Goal: Task Accomplishment & Management: Complete application form

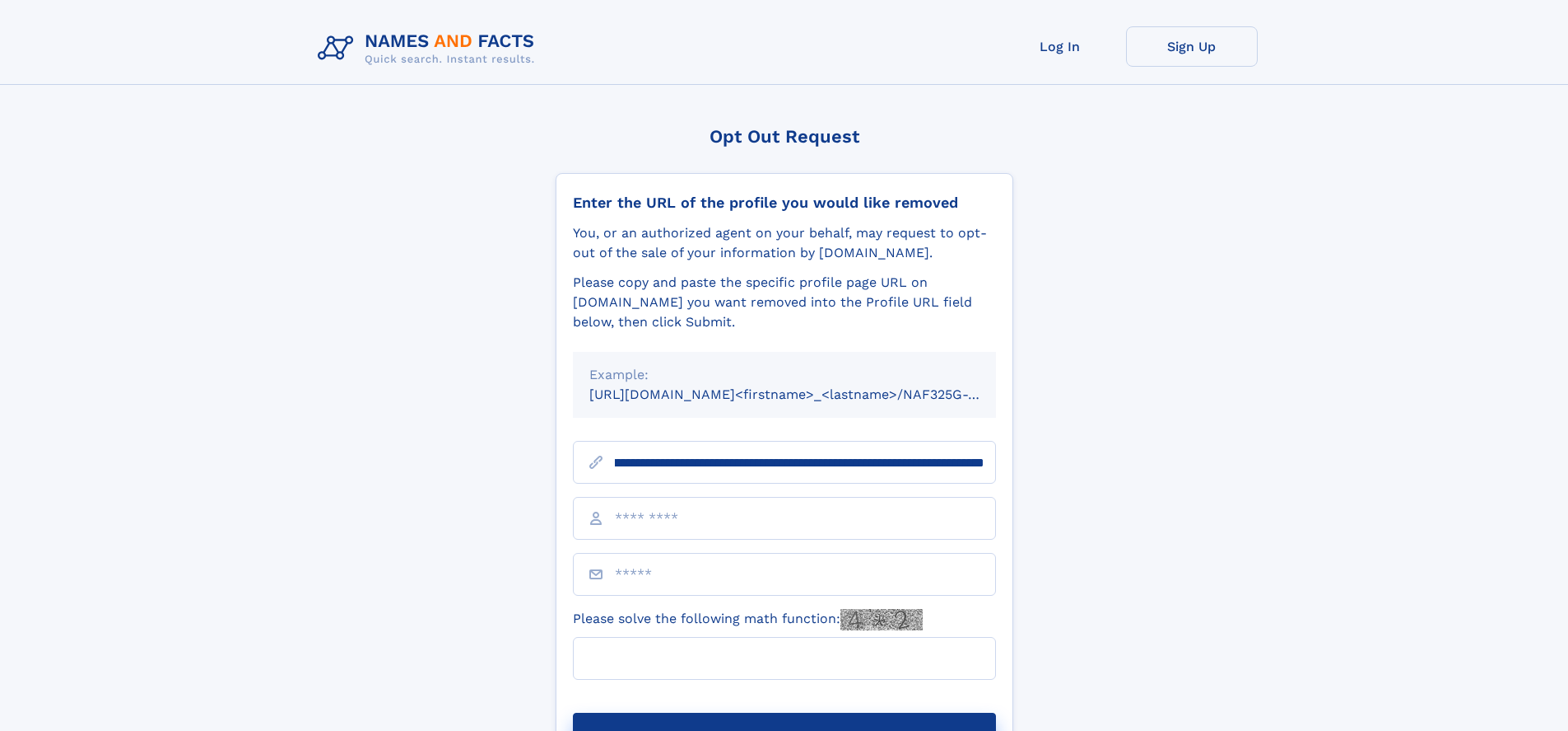
scroll to position [0, 202]
type input "**********"
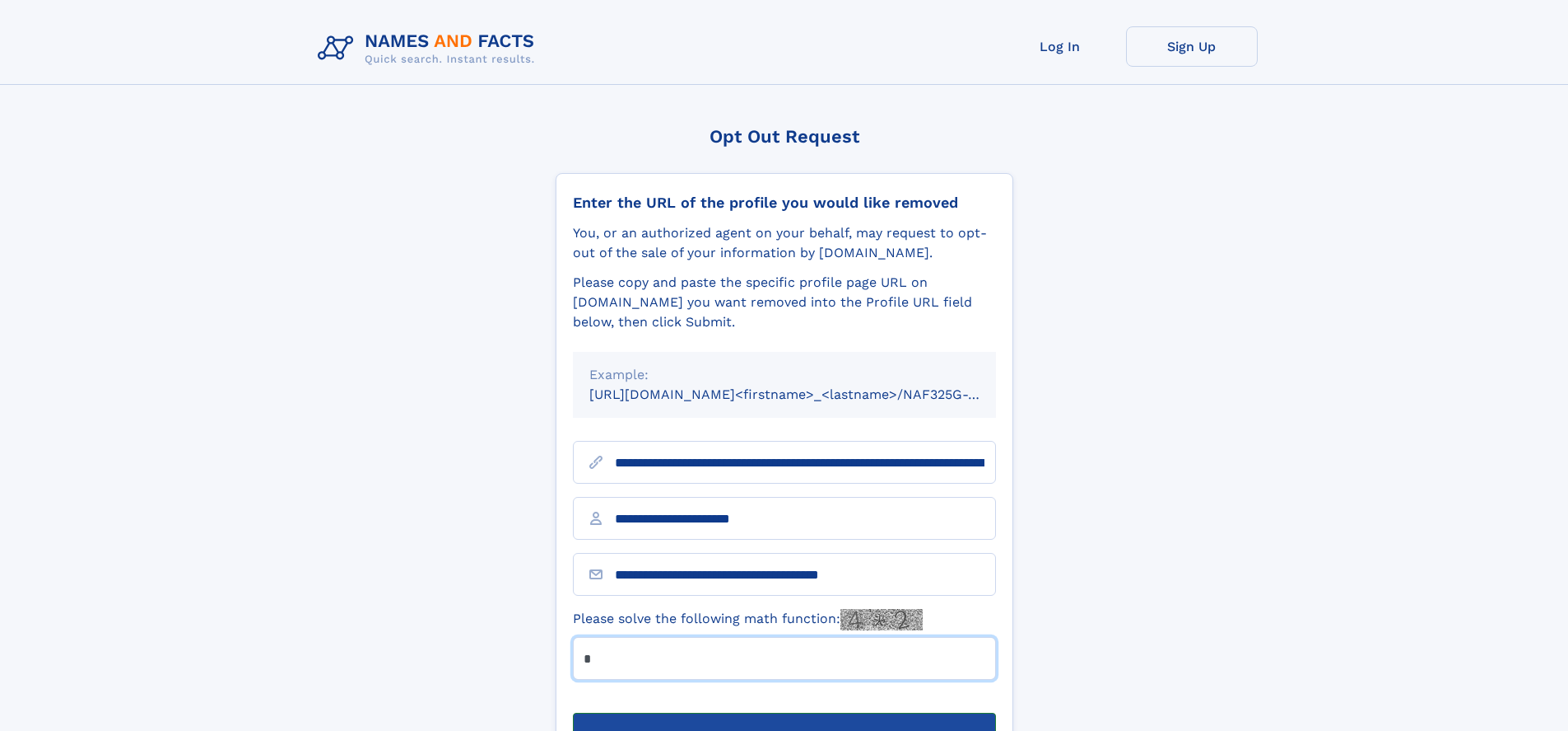
type input "*"
click at [784, 713] on button "Submit Opt Out Request" at bounding box center [784, 739] width 423 height 53
